Goal: Task Accomplishment & Management: Manage account settings

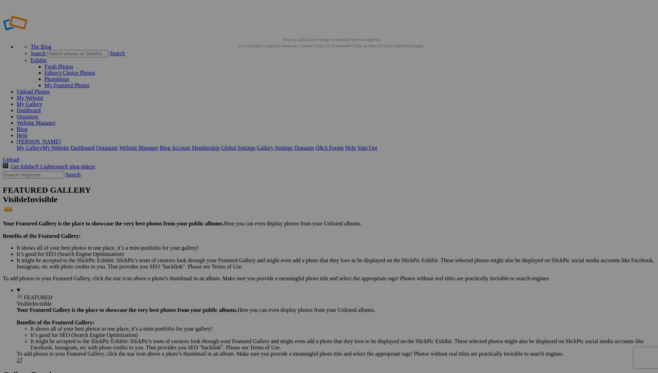
type input "FNL, Photos by Bowerbird Photography"
click at [267, 221] on span "Create" at bounding box center [260, 224] width 15 height 6
